Goal: Task Accomplishment & Management: Complete application form

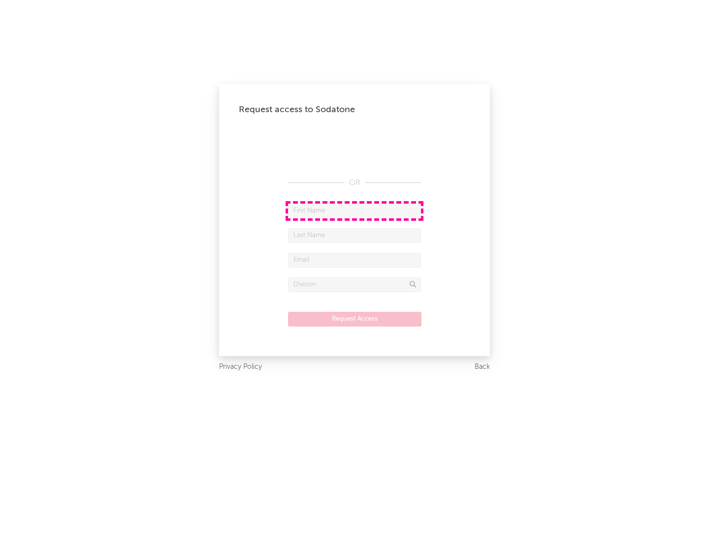
click at [354, 211] on input "text" at bounding box center [354, 211] width 133 height 15
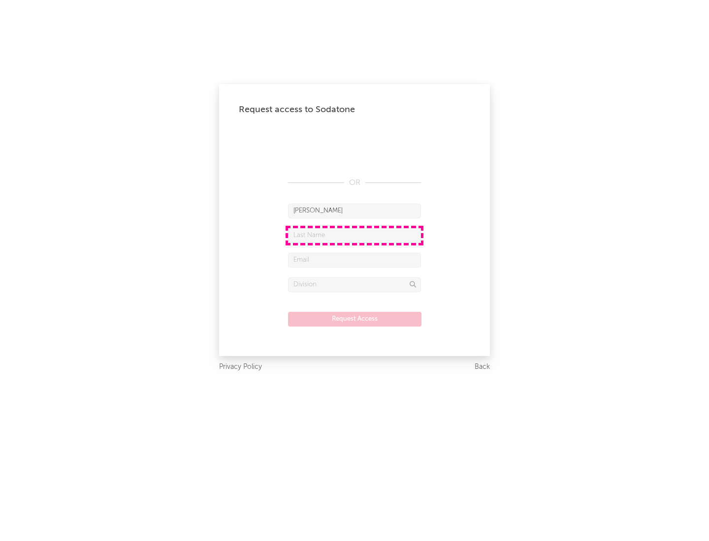
type input "[PERSON_NAME]"
click at [354, 235] on input "text" at bounding box center [354, 235] width 133 height 15
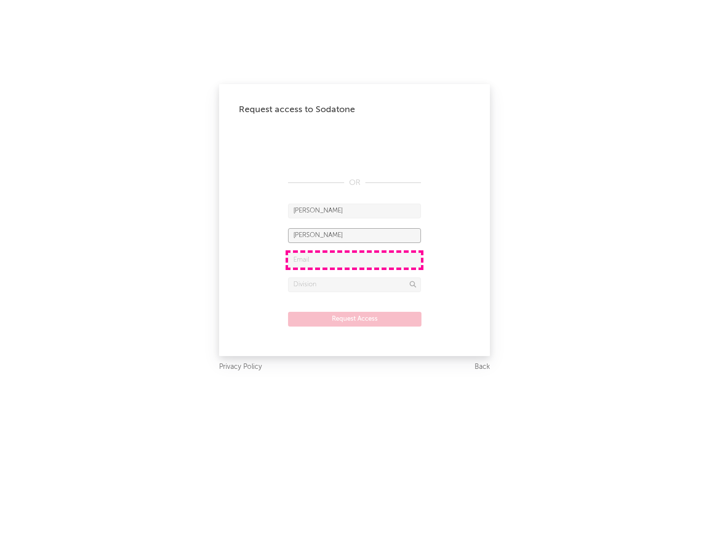
type input "[PERSON_NAME]"
click at [354, 260] on input "text" at bounding box center [354, 260] width 133 height 15
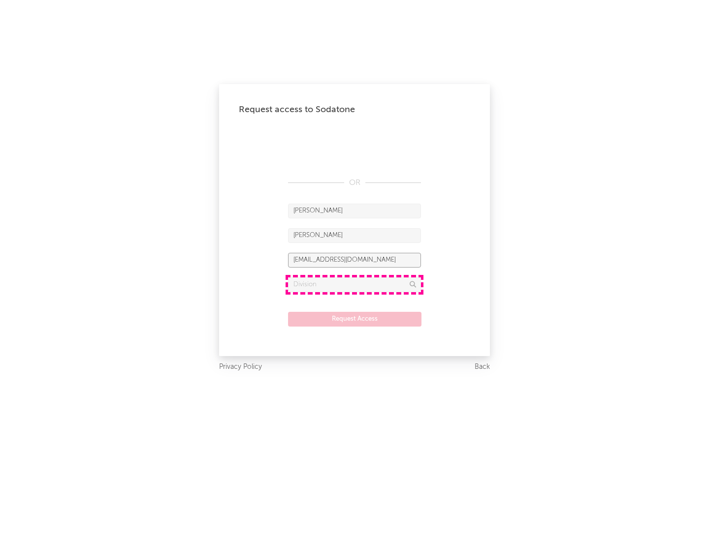
type input "[EMAIL_ADDRESS][DOMAIN_NAME]"
click at [354, 284] on input "text" at bounding box center [354, 285] width 133 height 15
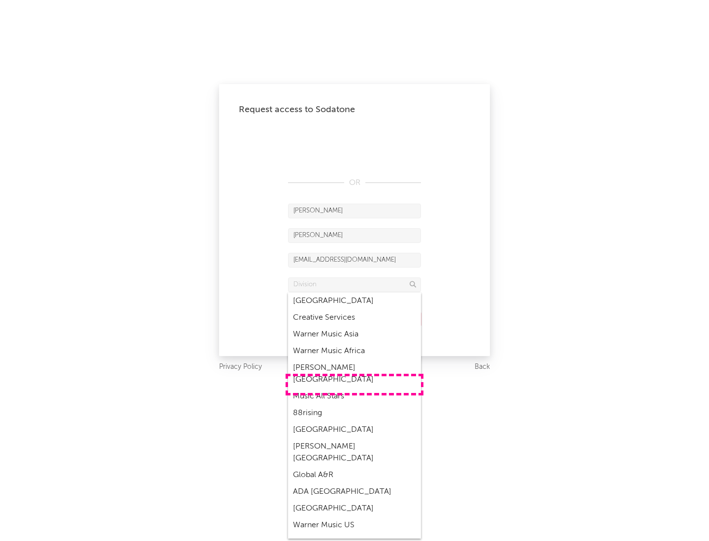
click at [354, 388] on div "Music All Stars" at bounding box center [354, 396] width 133 height 17
type input "Music All Stars"
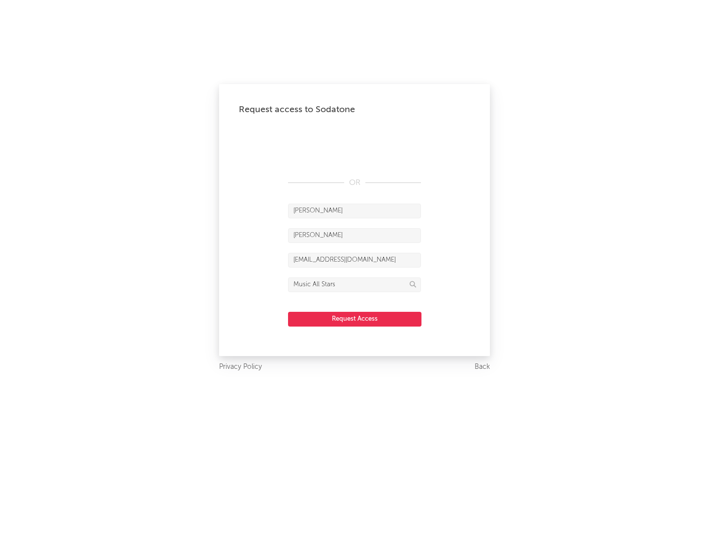
click at [354, 319] on button "Request Access" at bounding box center [354, 319] width 133 height 15
